Goal: Find specific page/section: Find specific page/section

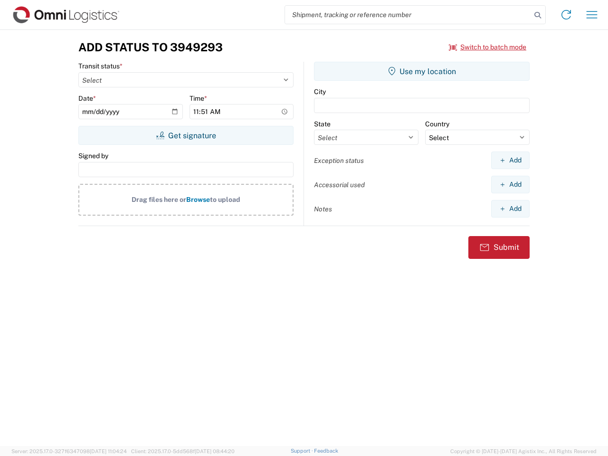
click at [408, 15] on input "search" at bounding box center [408, 15] width 246 height 18
click at [538, 15] on icon at bounding box center [537, 15] width 13 height 13
click at [566, 15] on icon at bounding box center [566, 14] width 15 height 15
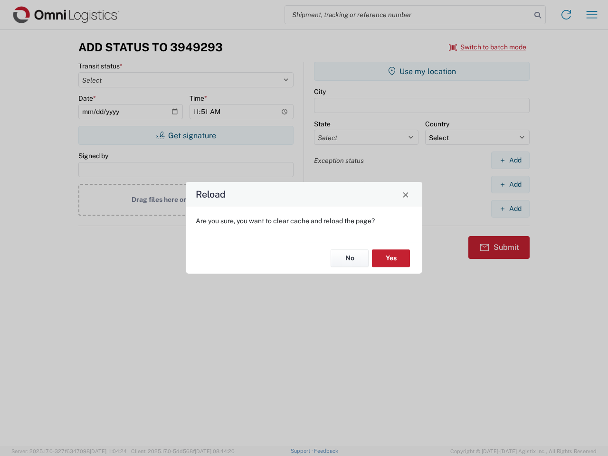
click at [488, 47] on div "Reload Are you sure, you want to clear cache and reload the page? No Yes" at bounding box center [304, 228] width 608 height 456
click at [186, 135] on div "Reload Are you sure, you want to clear cache and reload the page? No Yes" at bounding box center [304, 228] width 608 height 456
click at [422, 71] on div "Reload Are you sure, you want to clear cache and reload the page? No Yes" at bounding box center [304, 228] width 608 height 456
click at [510, 160] on div "Reload Are you sure, you want to clear cache and reload the page? No Yes" at bounding box center [304, 228] width 608 height 456
click at [510, 184] on div "Reload Are you sure, you want to clear cache and reload the page? No Yes" at bounding box center [304, 228] width 608 height 456
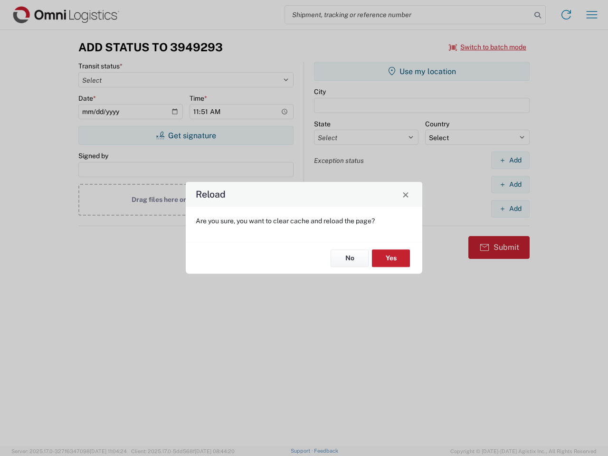
click at [510, 209] on div "Reload Are you sure, you want to clear cache and reload the page? No Yes" at bounding box center [304, 228] width 608 height 456
